Goal: Navigation & Orientation: Find specific page/section

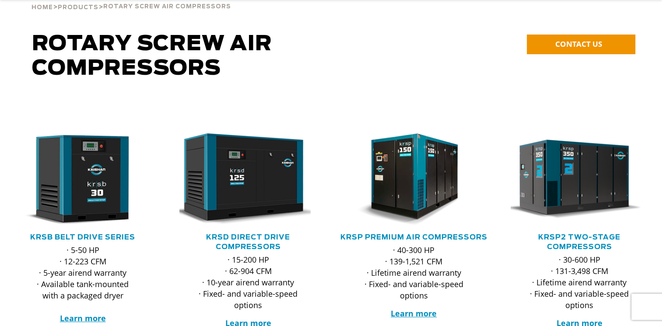
scroll to position [87, 0]
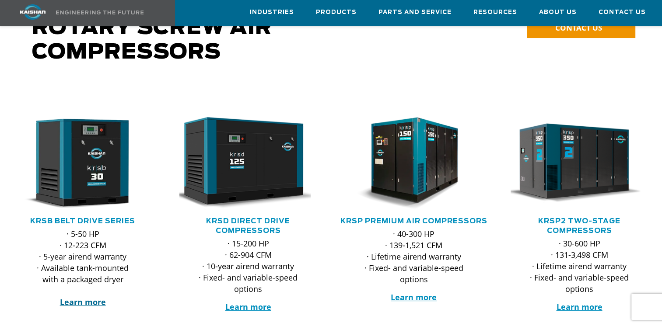
click at [86, 297] on strong "Learn more" at bounding box center [83, 302] width 46 height 10
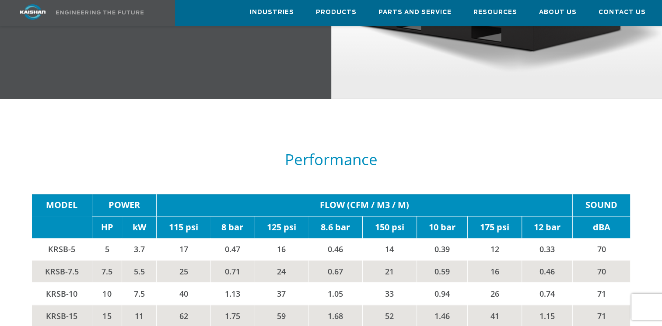
scroll to position [1225, 0]
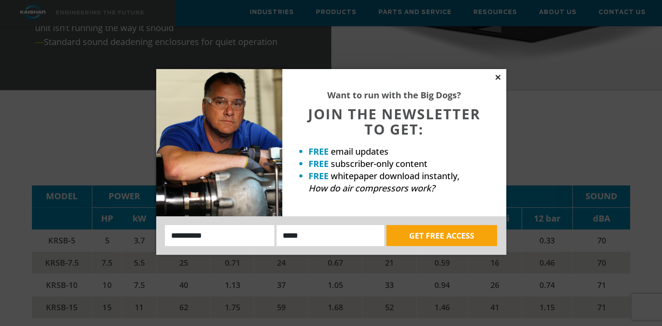
click at [497, 76] on icon at bounding box center [498, 77] width 8 height 8
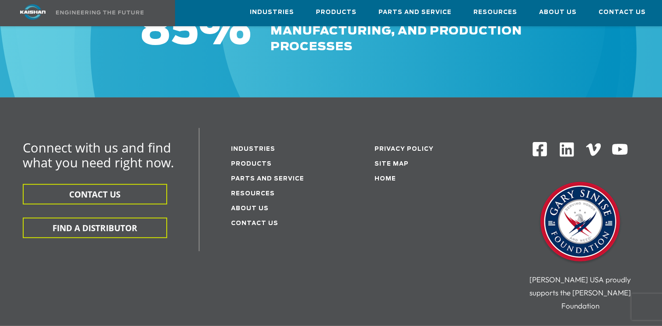
scroll to position [2531, 0]
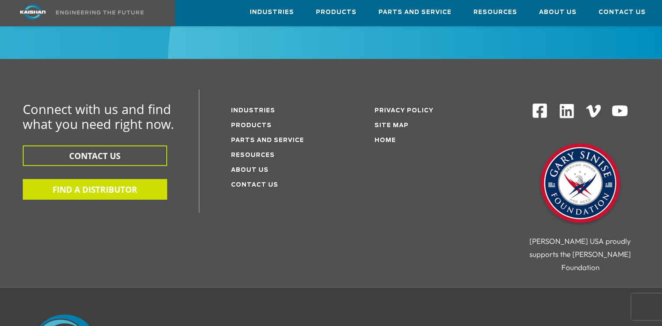
click at [112, 179] on button "FIND A DISTRIBUTOR" at bounding box center [95, 189] width 144 height 21
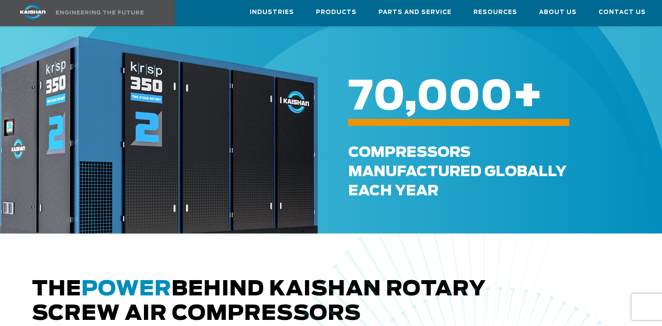
scroll to position [262, 0]
